Goal: Information Seeking & Learning: Find specific fact

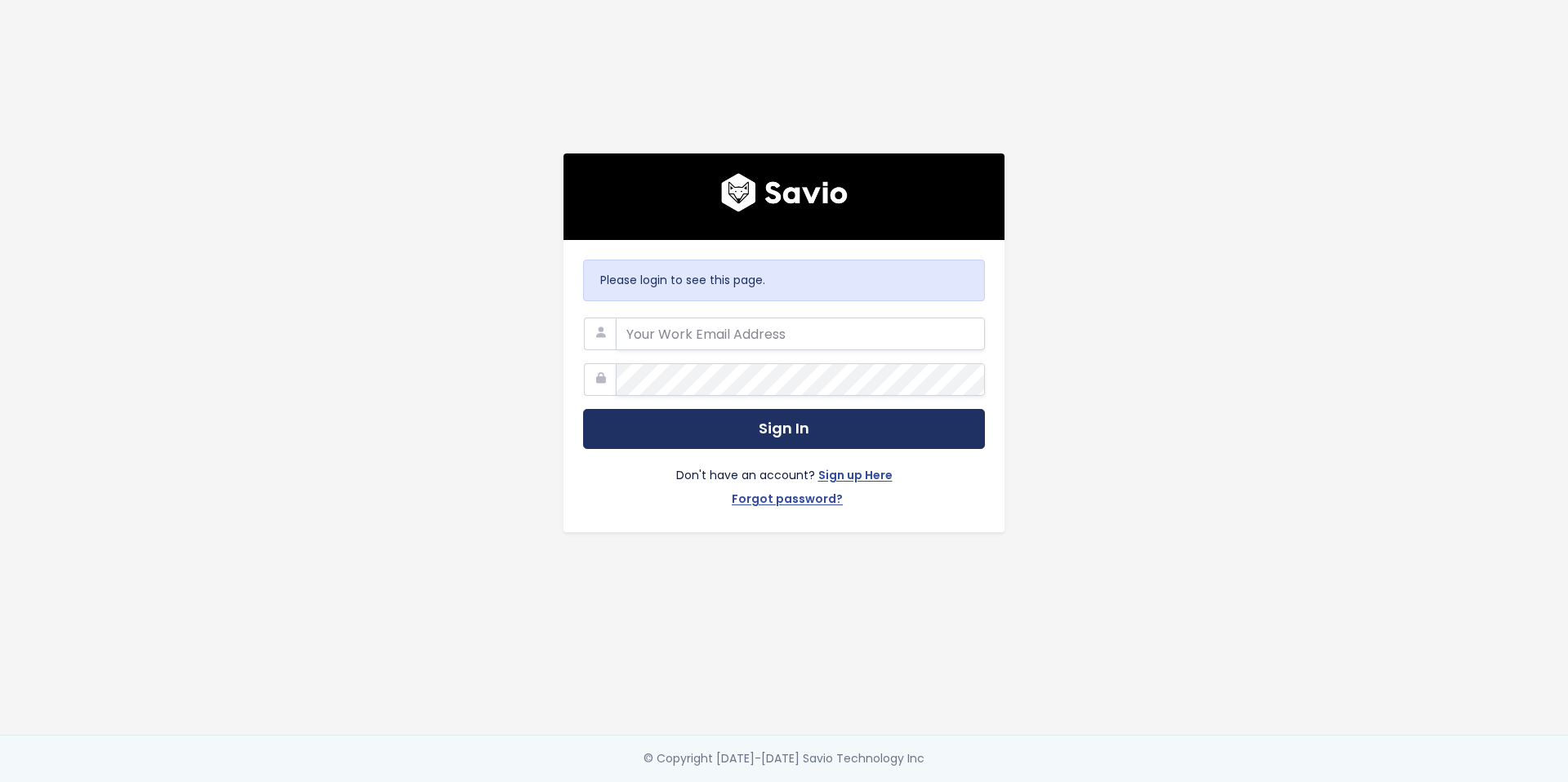
type input "[EMAIL_ADDRESS][PERSON_NAME][DOMAIN_NAME]"
click at [751, 415] on button "Sign In" at bounding box center [783, 429] width 402 height 40
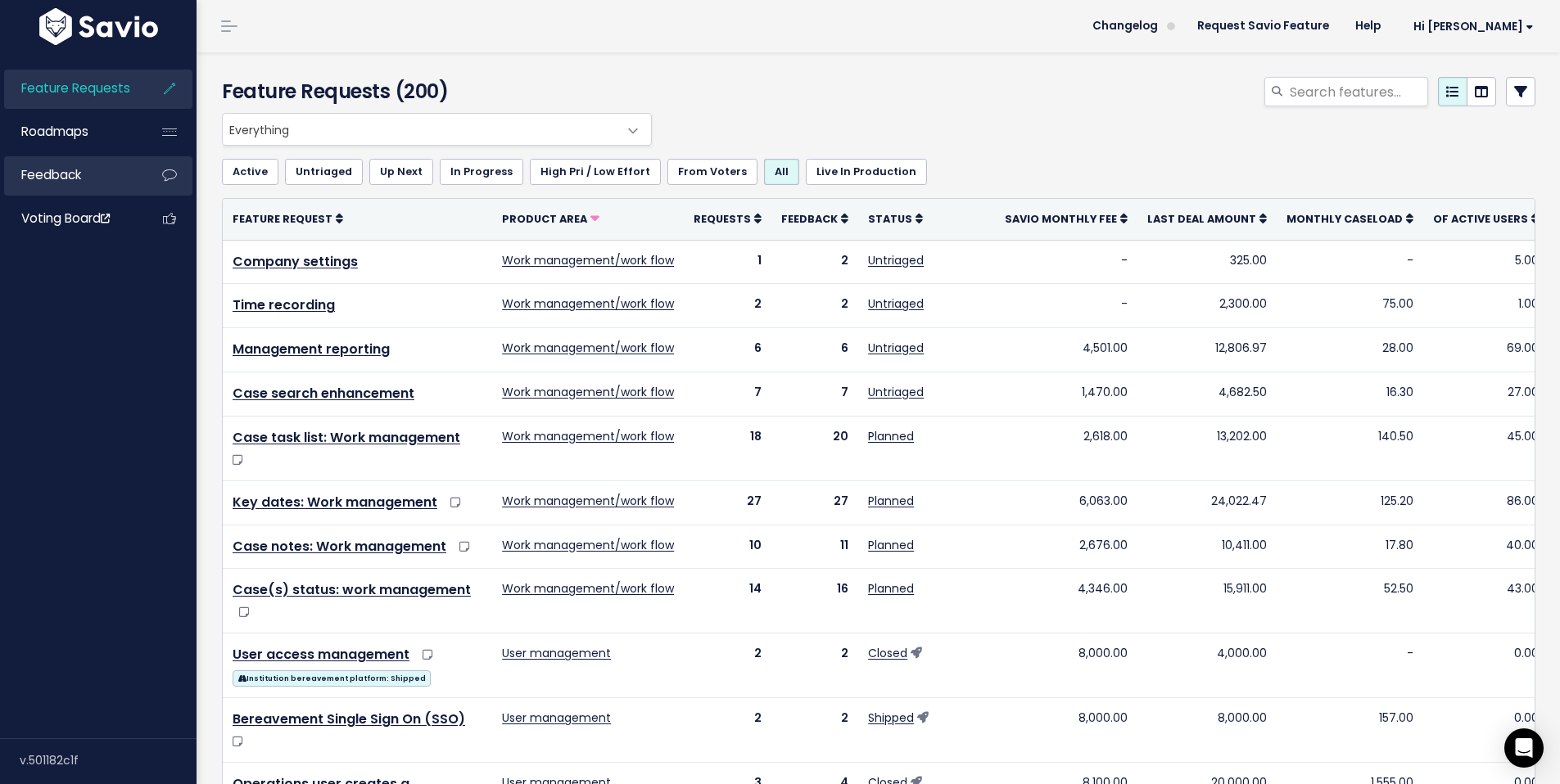
click at [74, 182] on link "Feedback" at bounding box center [70, 175] width 132 height 38
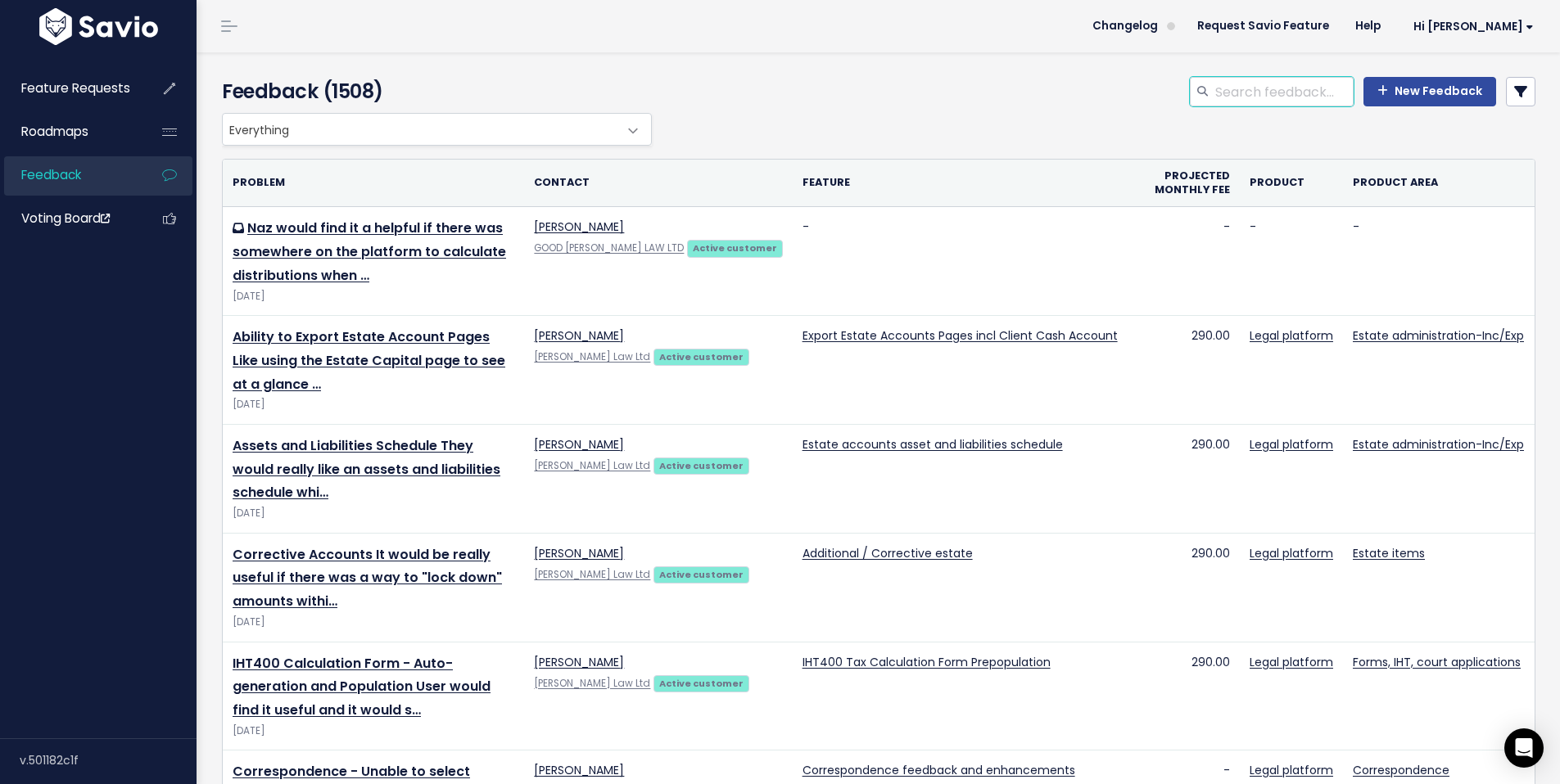
click at [1283, 86] on input "search" at bounding box center [1284, 92] width 140 height 30
type input "transfering"
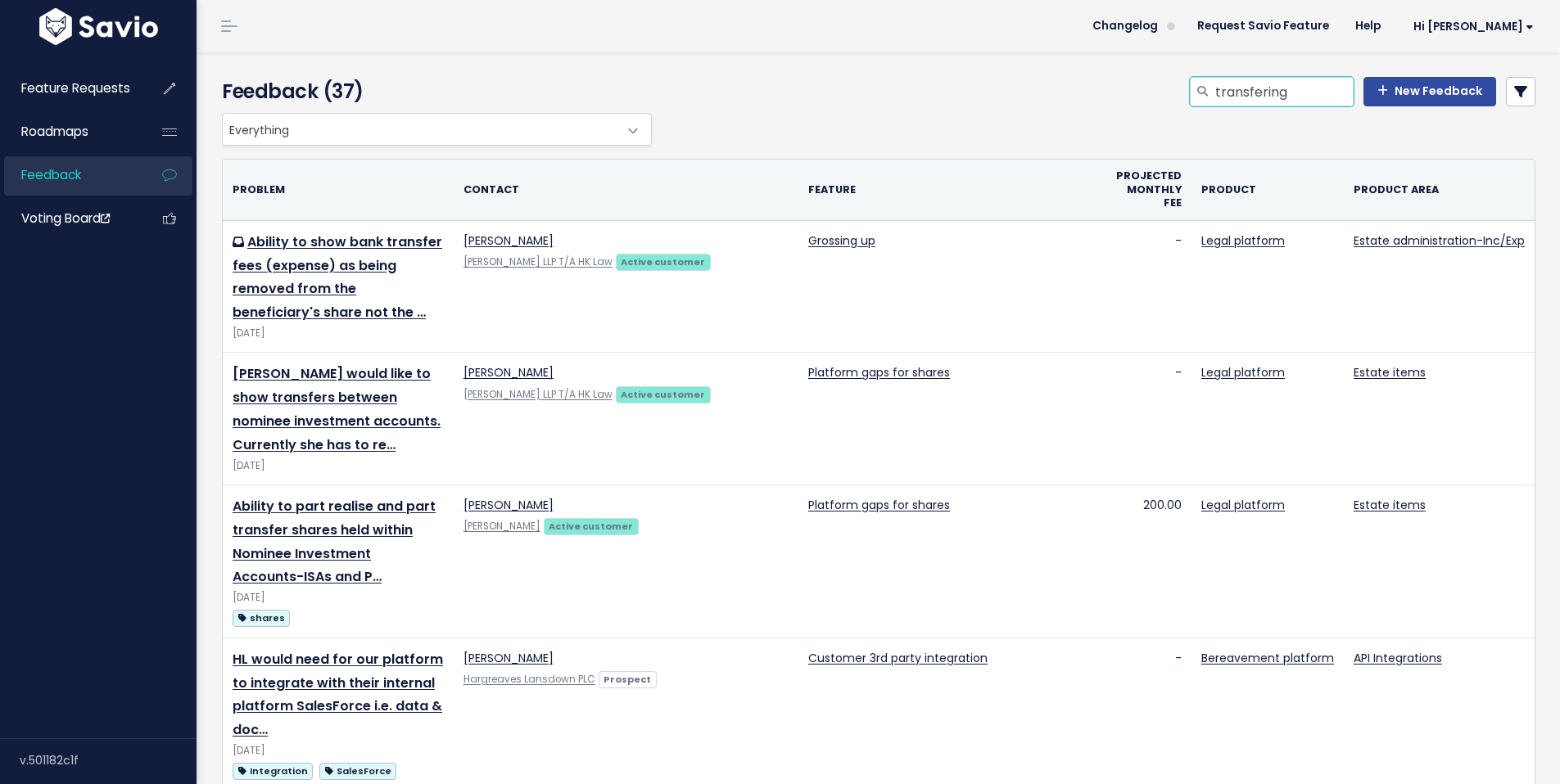
click at [1292, 83] on input "transfering" at bounding box center [1284, 92] width 140 height 30
type input "transfering banks"
